Goal: Task Accomplishment & Management: Manage account settings

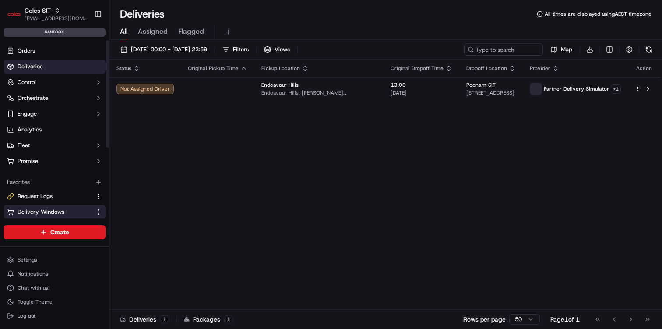
click at [54, 214] on span "Delivery Windows" at bounding box center [41, 212] width 47 height 8
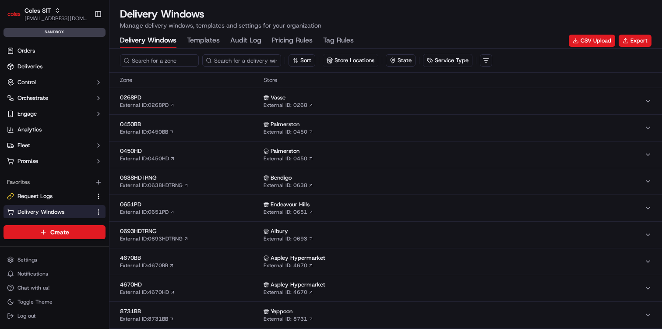
click at [322, 35] on div "Delivery Windows Templates Audit Log Pricing Rules Tag Rules" at bounding box center [237, 40] width 234 height 15
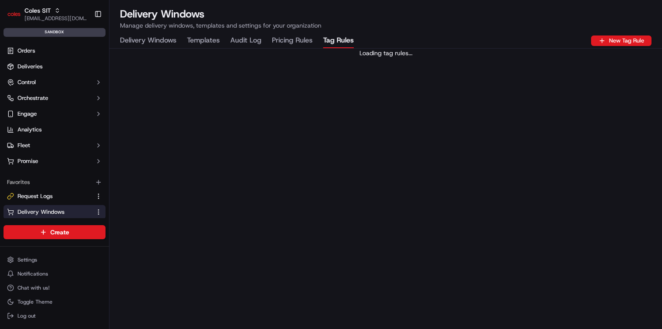
click at [335, 39] on Rules "Tag Rules" at bounding box center [338, 40] width 31 height 15
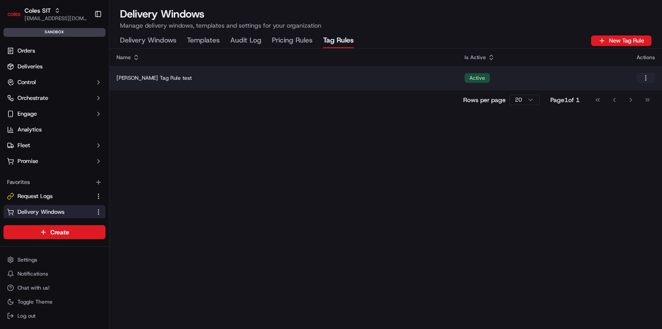
click at [643, 77] on html "Coles SIT [EMAIL_ADDRESS][DOMAIN_NAME] Toggle Sidebar sandbox Orders Deliveries…" at bounding box center [331, 164] width 662 height 329
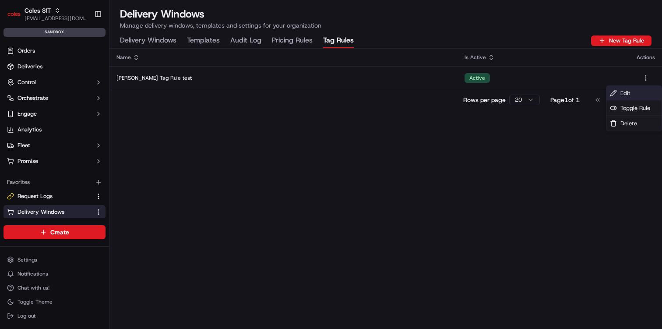
click at [622, 94] on span "Edit" at bounding box center [625, 93] width 10 height 8
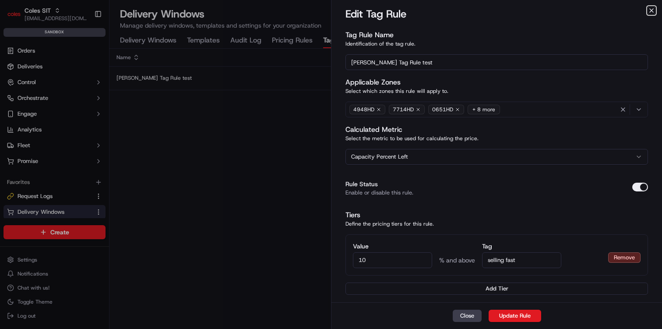
click at [648, 13] on icon "button" at bounding box center [651, 10] width 7 height 7
